Goal: Navigation & Orientation: Find specific page/section

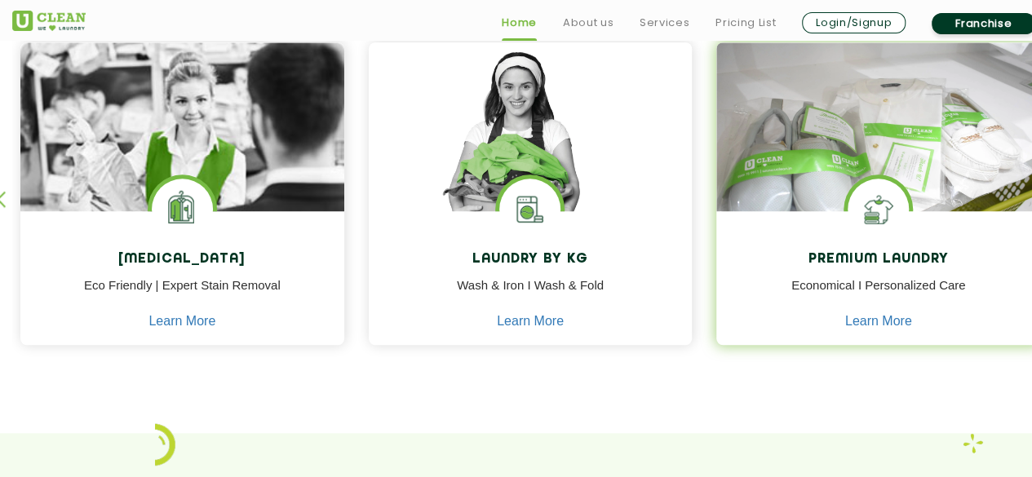
scroll to position [734, 0]
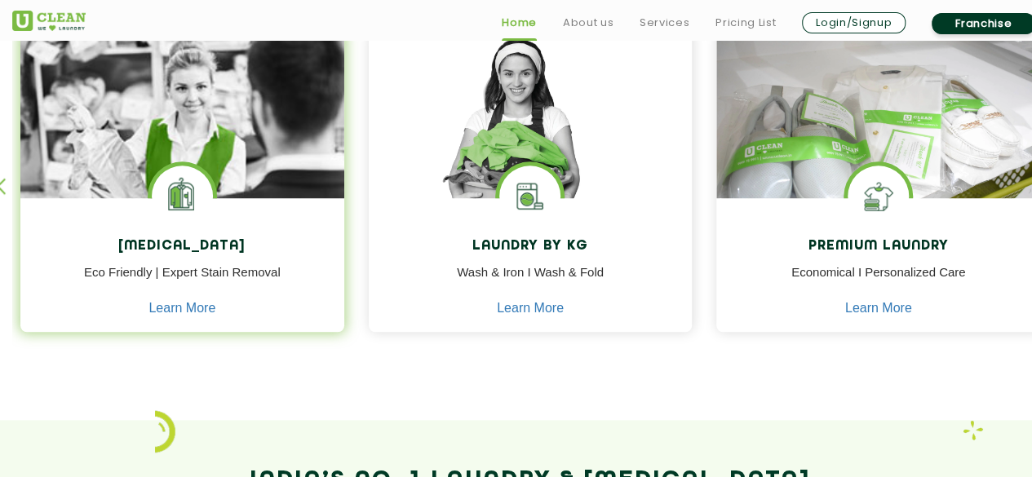
click at [229, 119] on img at bounding box center [182, 159] width 324 height 260
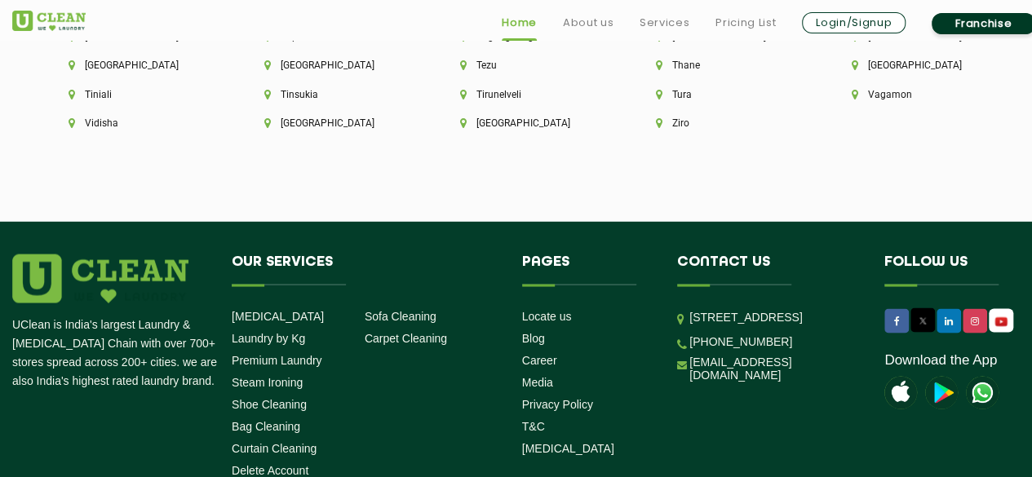
scroll to position [4698, 0]
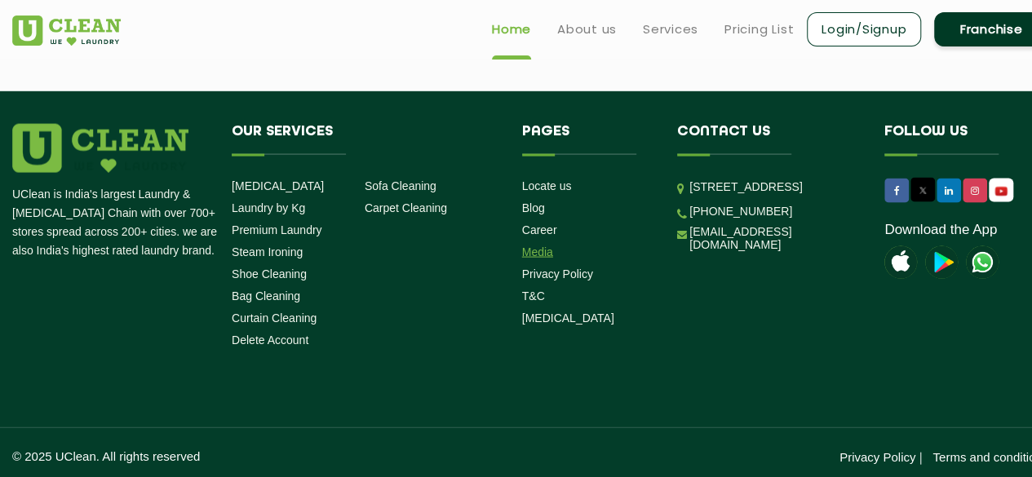
click at [542, 250] on link "Media" at bounding box center [537, 252] width 31 height 13
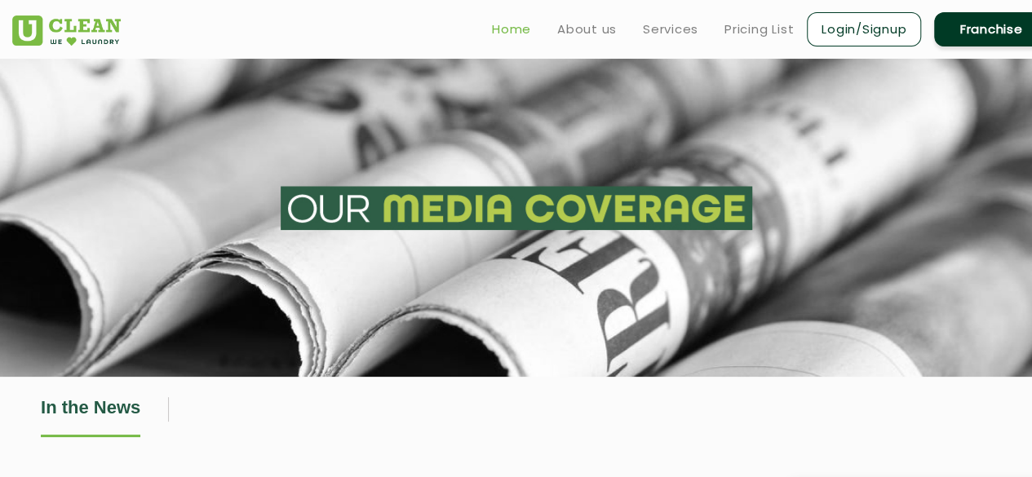
click at [509, 24] on link "Home" at bounding box center [511, 30] width 39 height 20
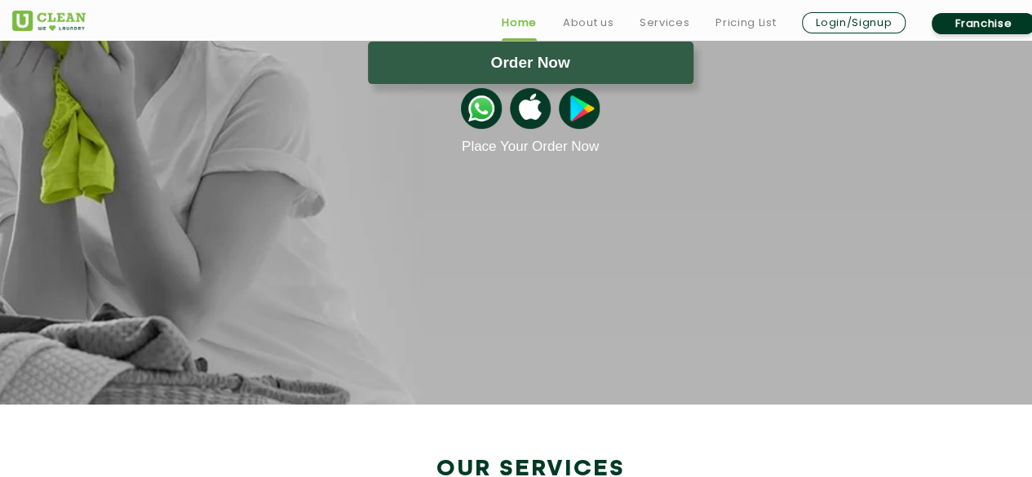
scroll to position [408, 0]
